Goal: Find specific page/section

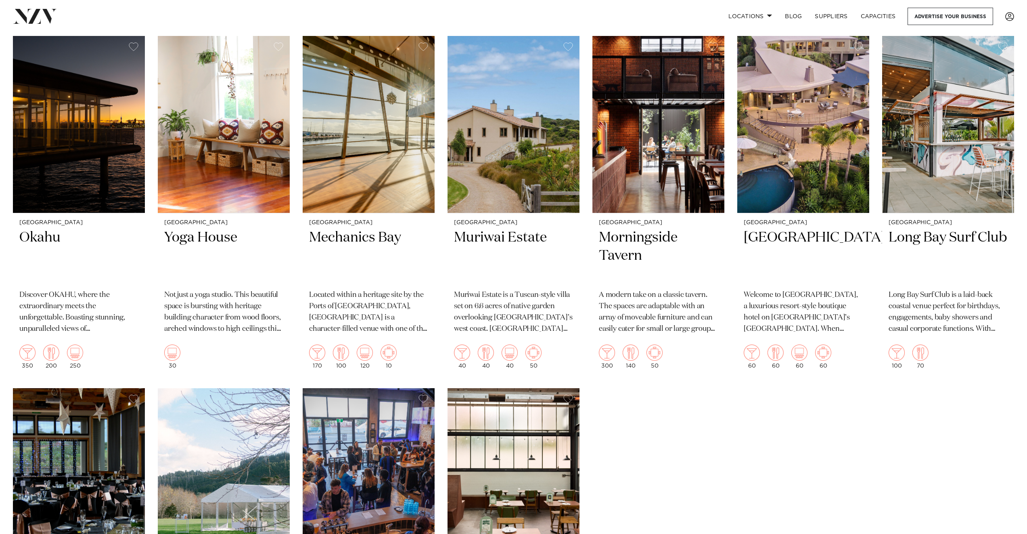
scroll to position [6114, 0]
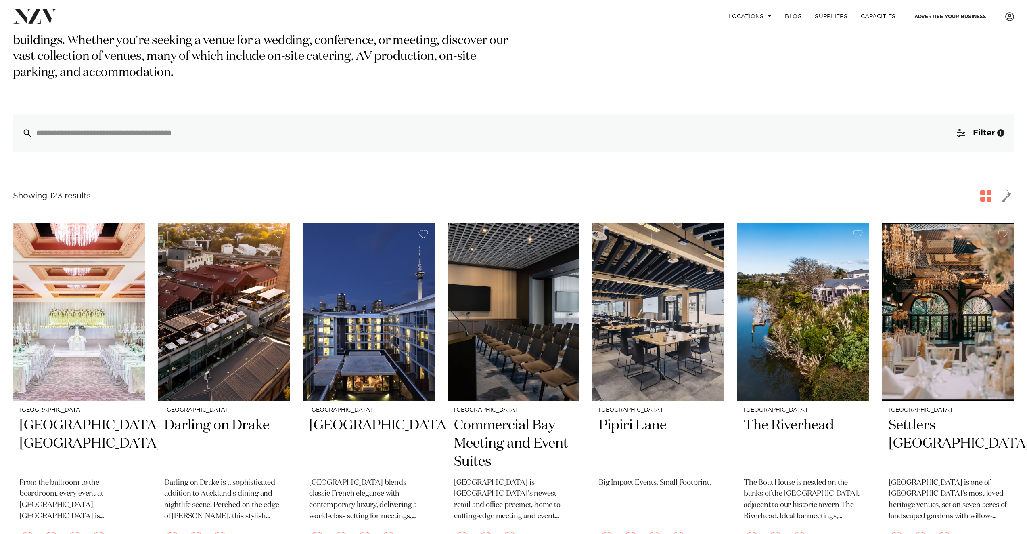
scroll to position [0, 0]
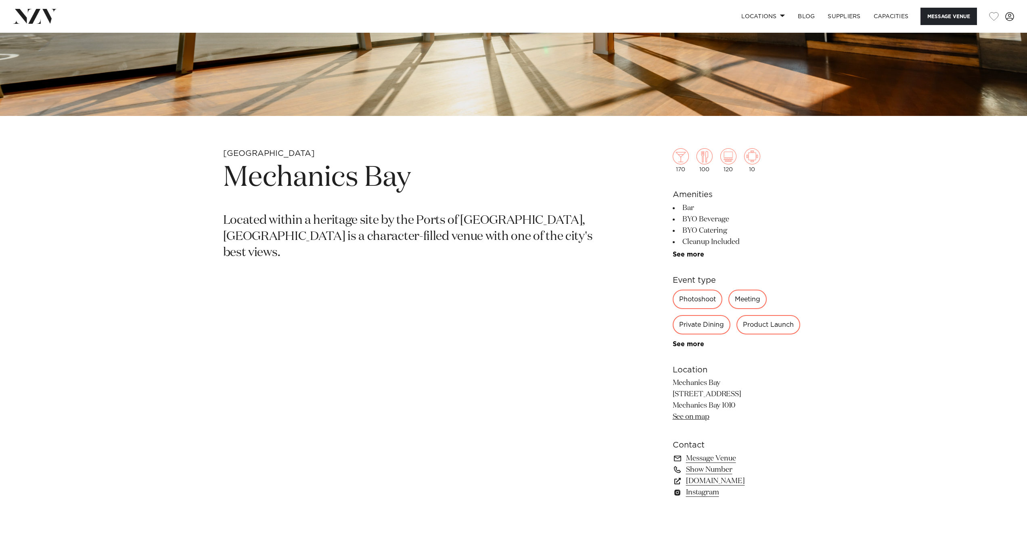
scroll to position [473, 0]
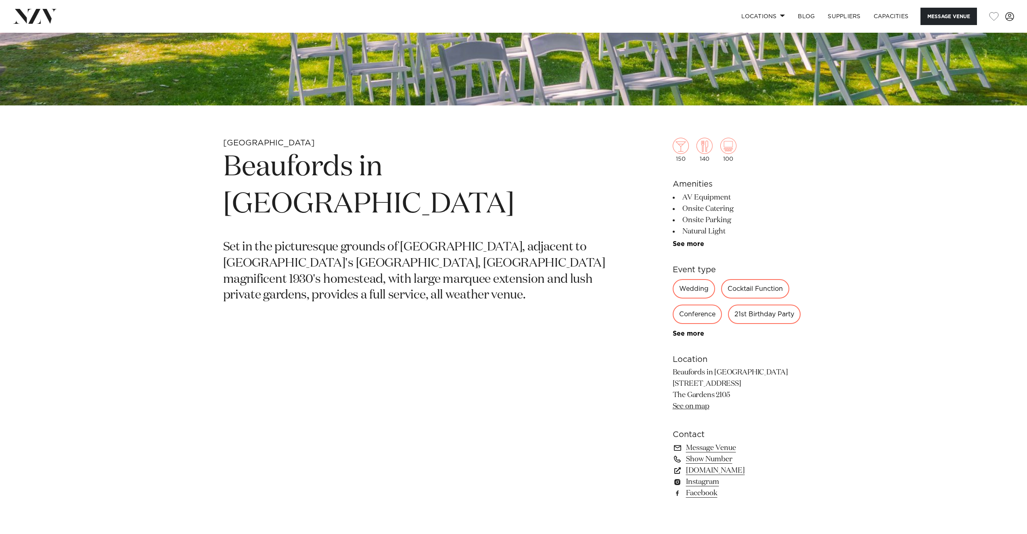
scroll to position [419, 0]
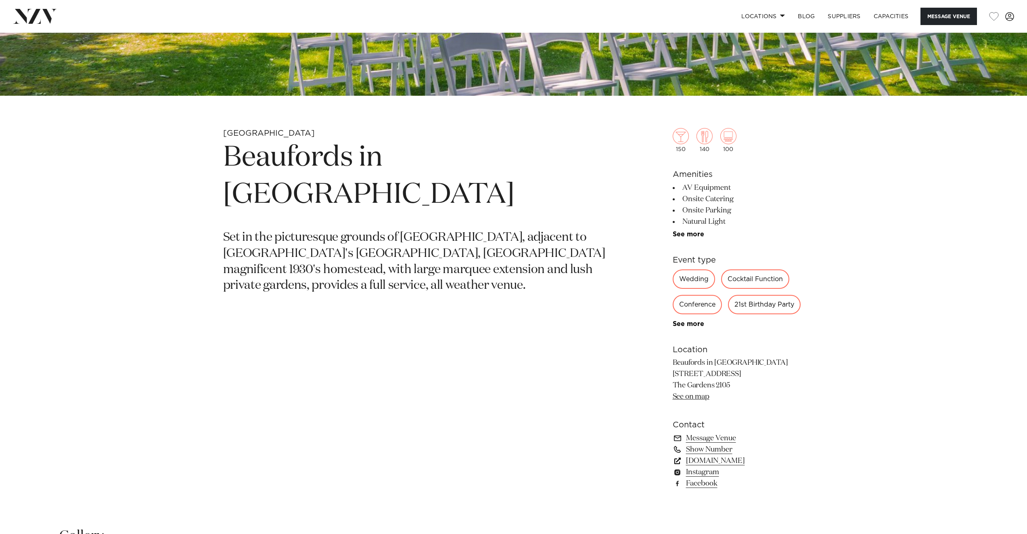
click at [705, 463] on link "www.beaufords.co.nz" at bounding box center [739, 460] width 132 height 11
